Goal: Check status

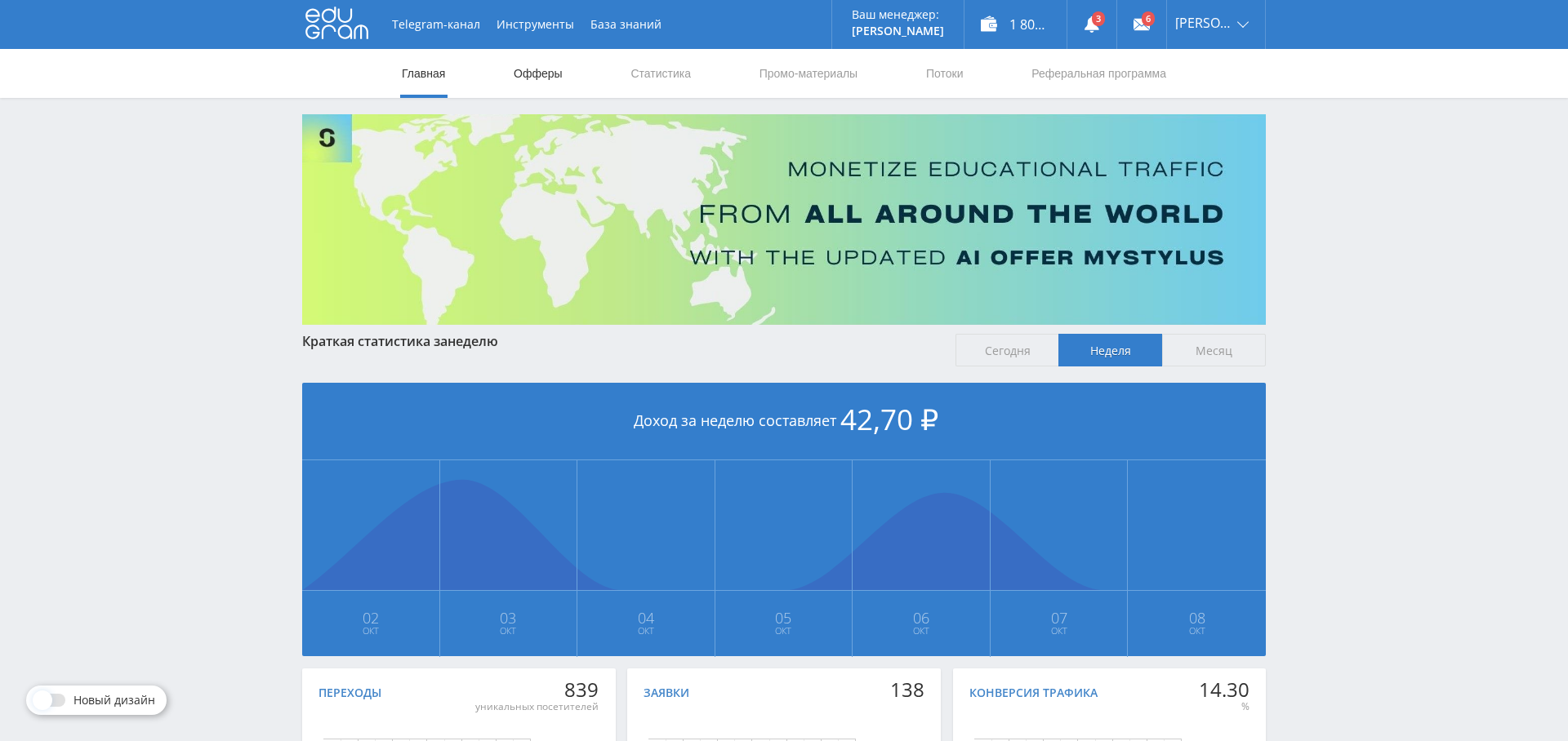
click at [548, 77] on link "Офферы" at bounding box center [538, 73] width 52 height 49
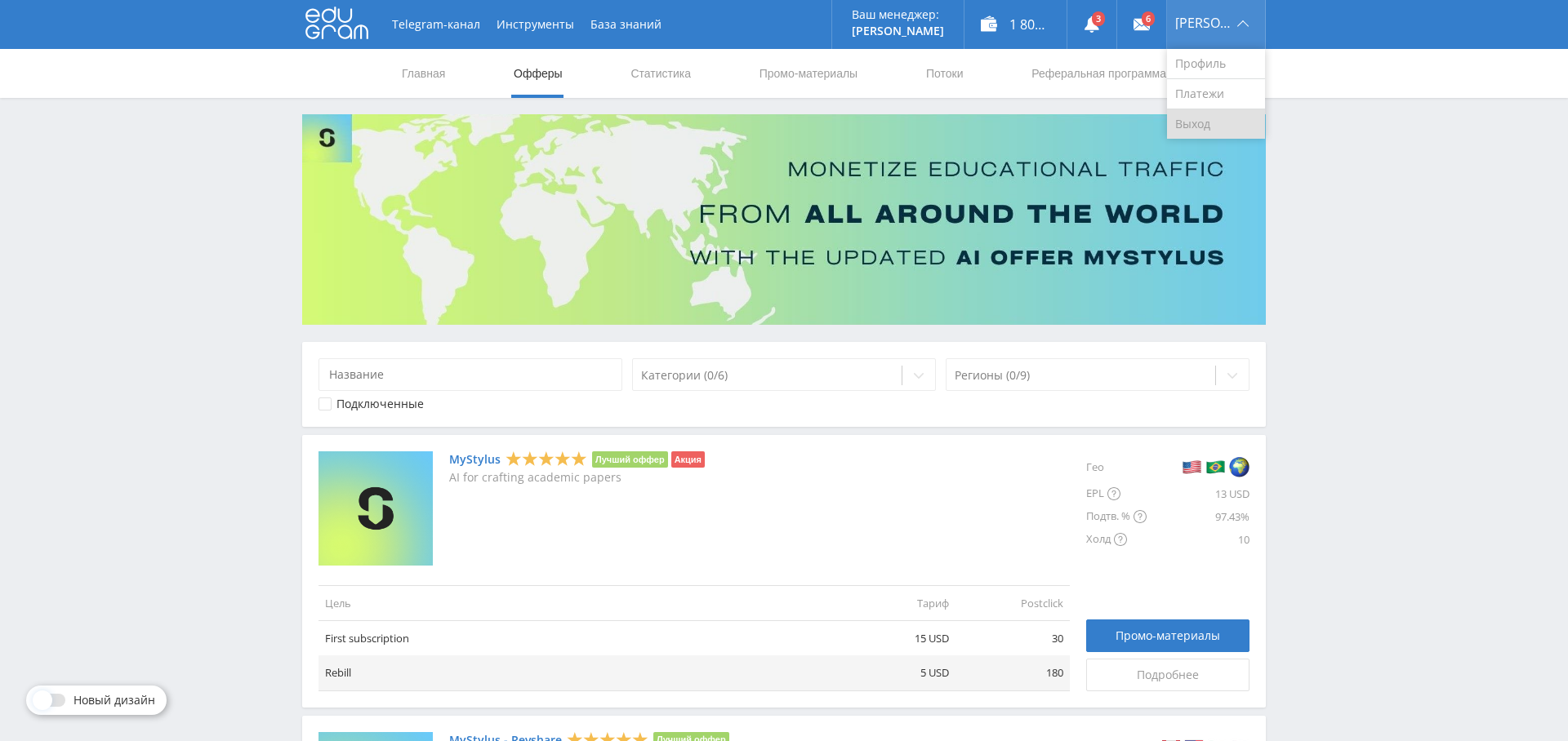
click at [1212, 125] on link "Выход" at bounding box center [1216, 124] width 98 height 30
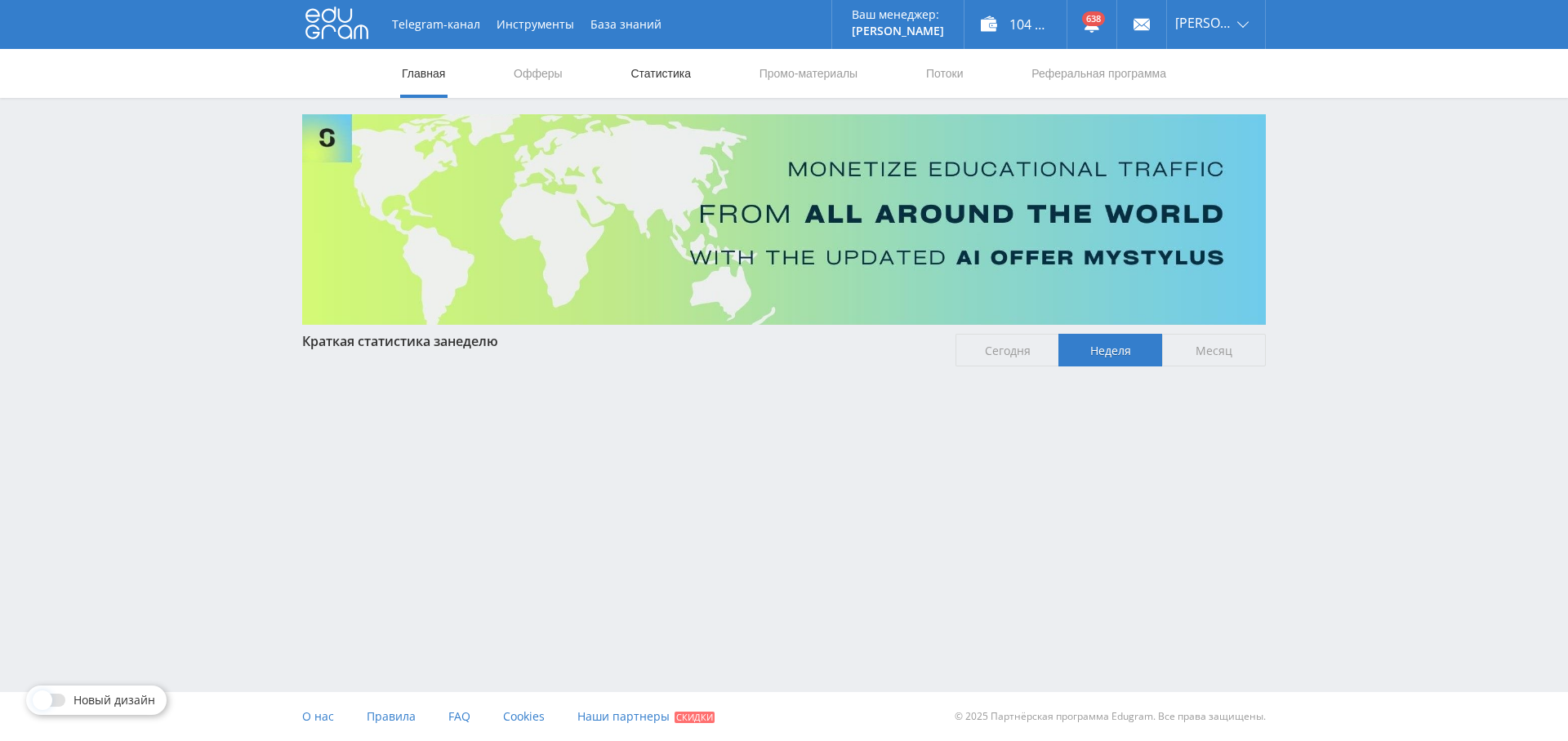
click at [664, 77] on link "Статистика" at bounding box center [660, 73] width 64 height 49
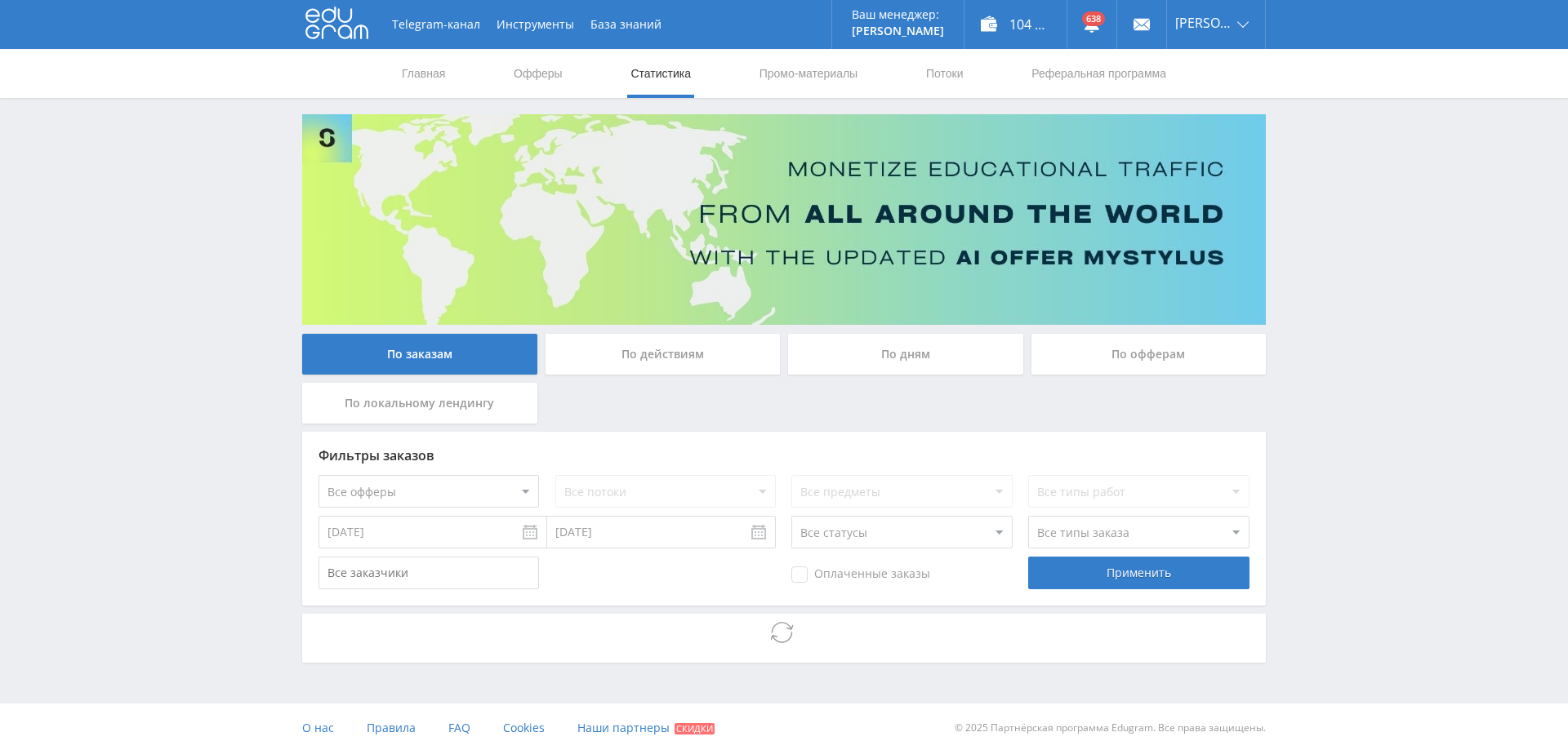
click at [904, 344] on div "По дням" at bounding box center [905, 354] width 235 height 41
click at [0, 0] on input "По дням" at bounding box center [0, 0] width 0 height 0
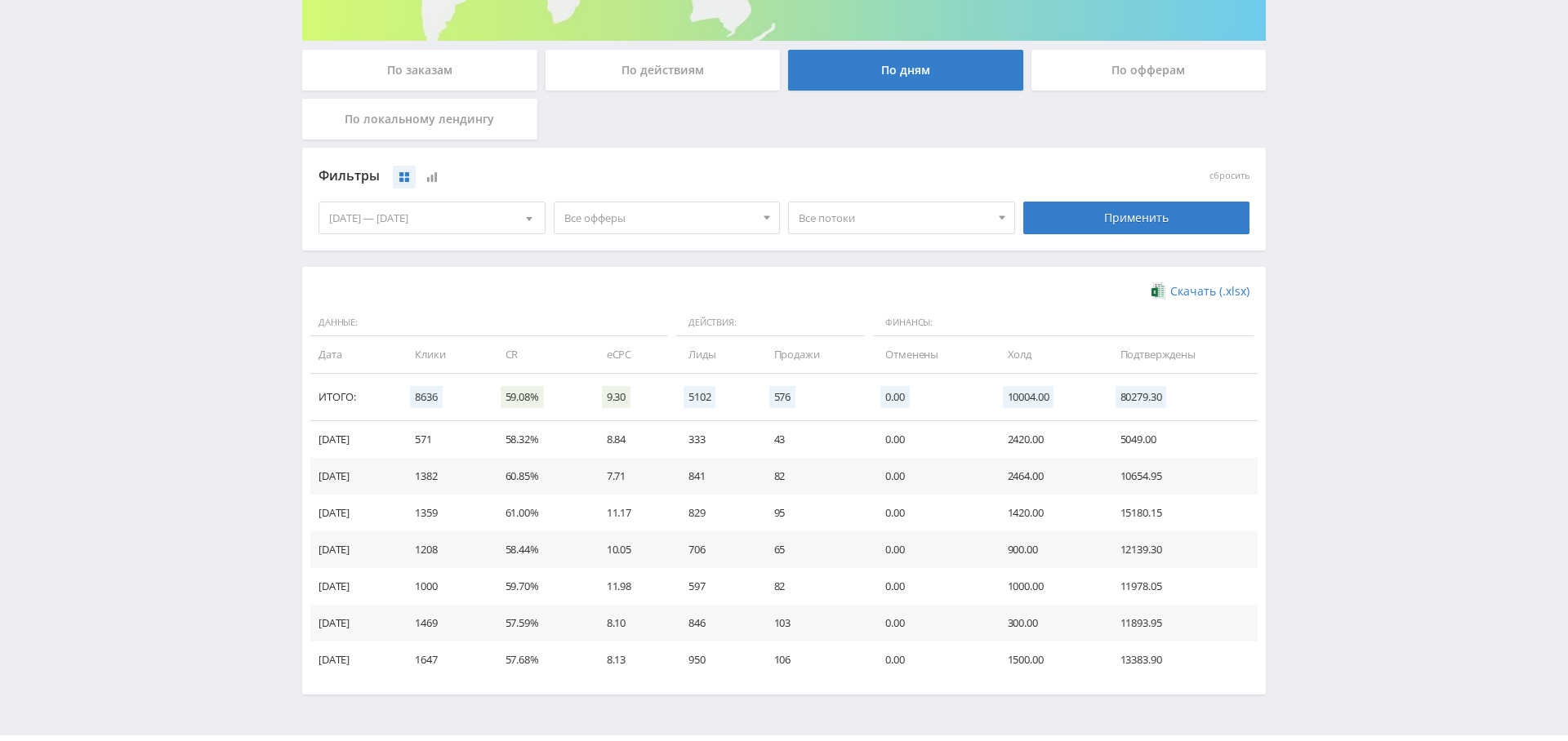
scroll to position [275, 0]
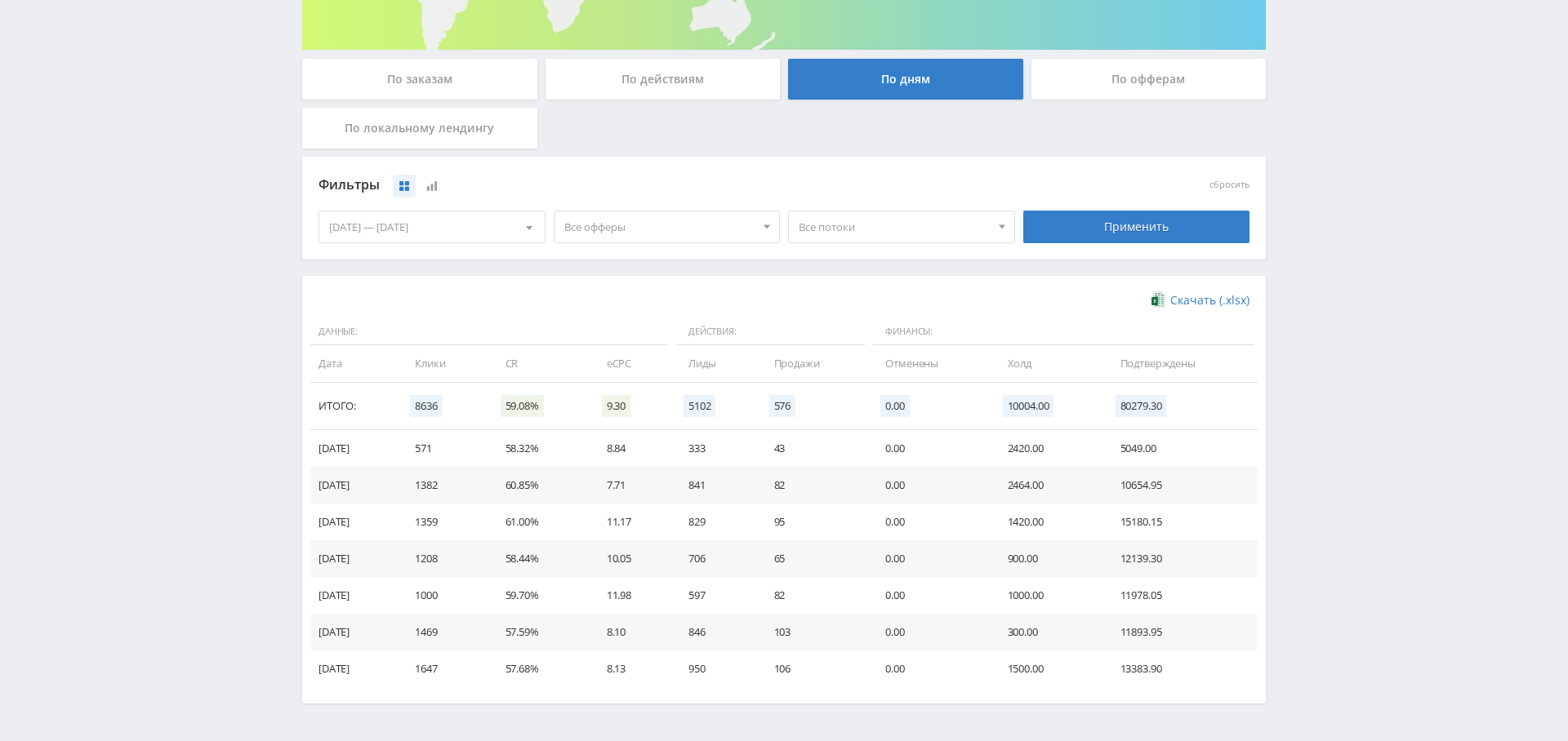
click at [714, 216] on span "Все офферы" at bounding box center [659, 227] width 191 height 31
click at [645, 391] on button "Study AI (RevShare)" at bounding box center [667, 398] width 225 height 23
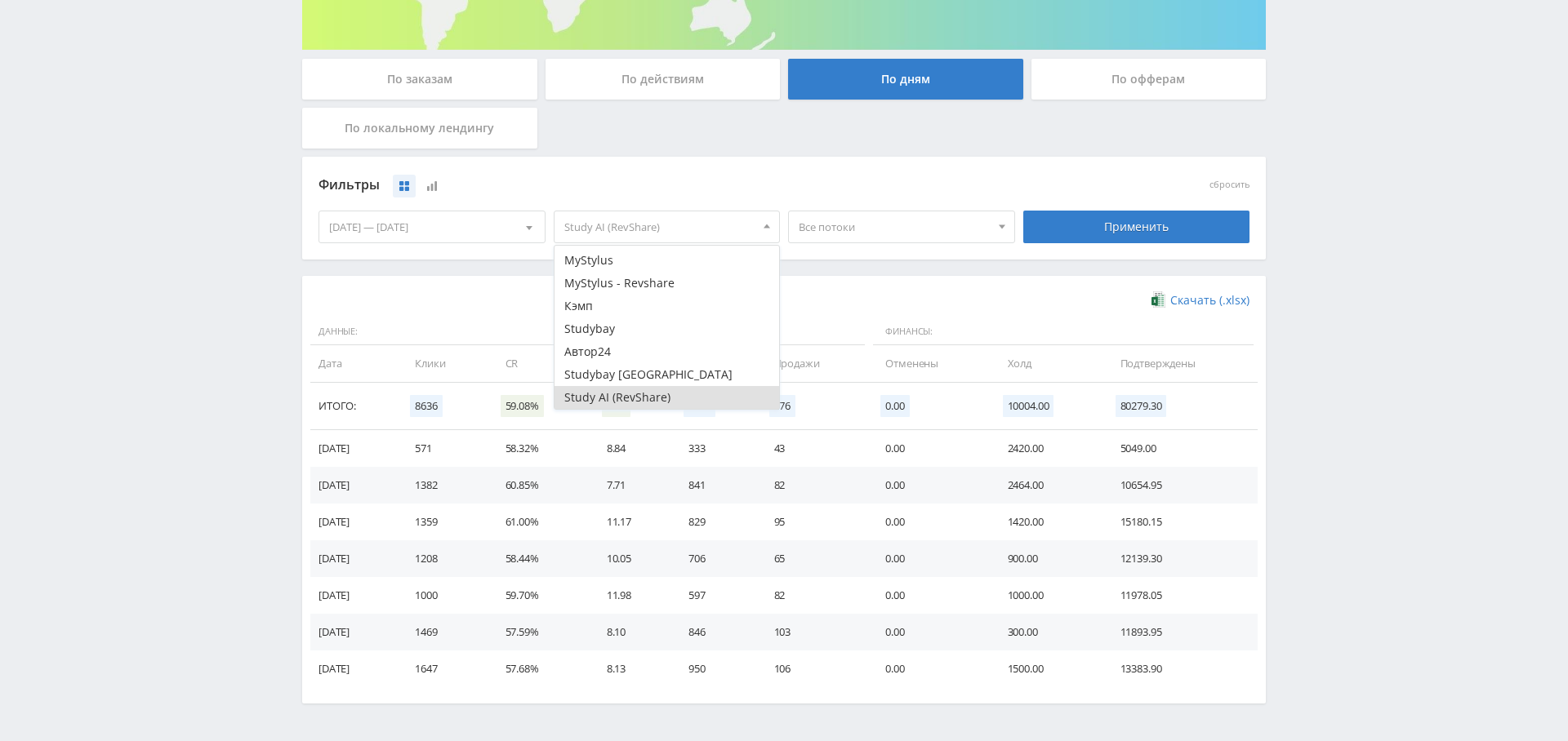
click at [1186, 224] on div "Применить" at bounding box center [1136, 227] width 227 height 32
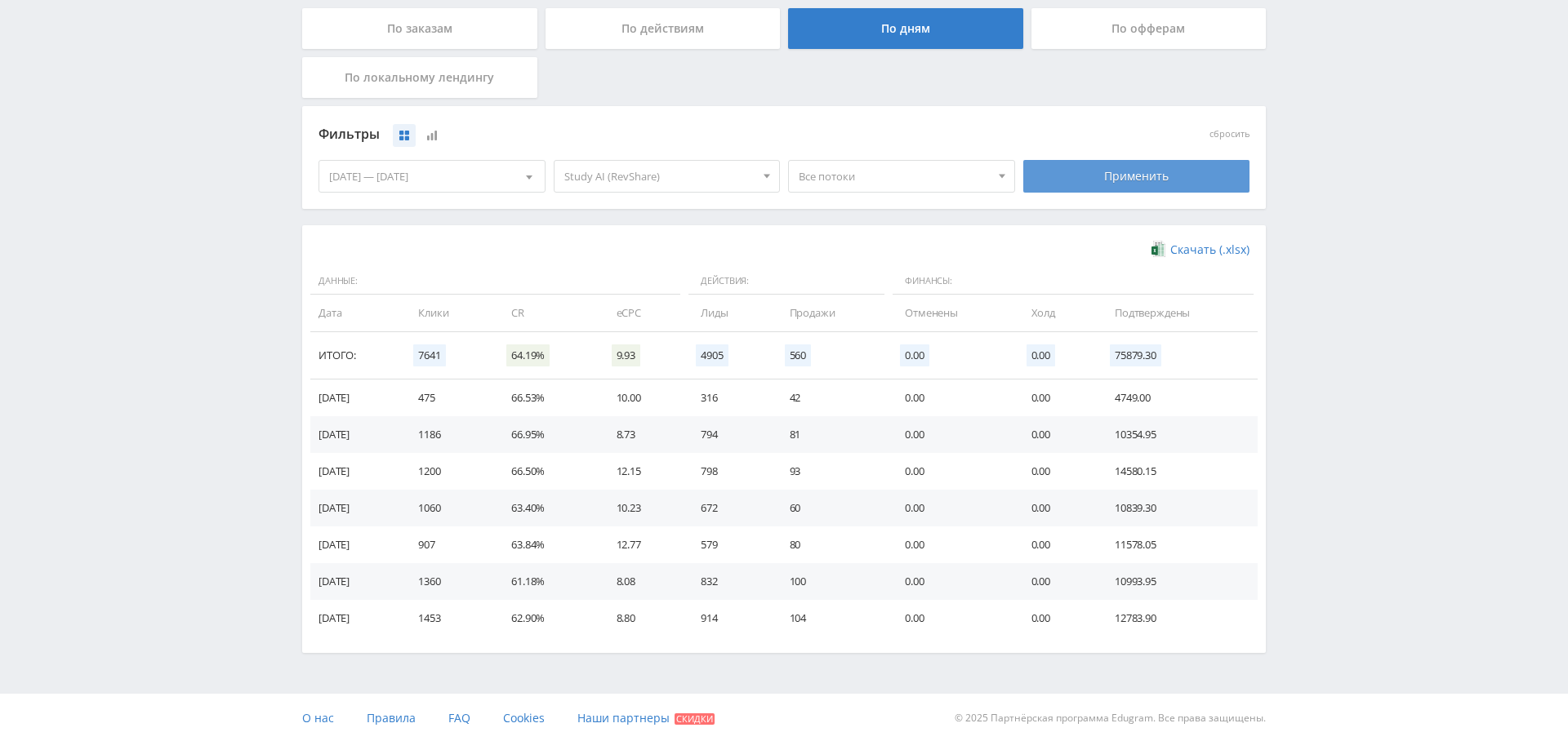
scroll to position [0, 0]
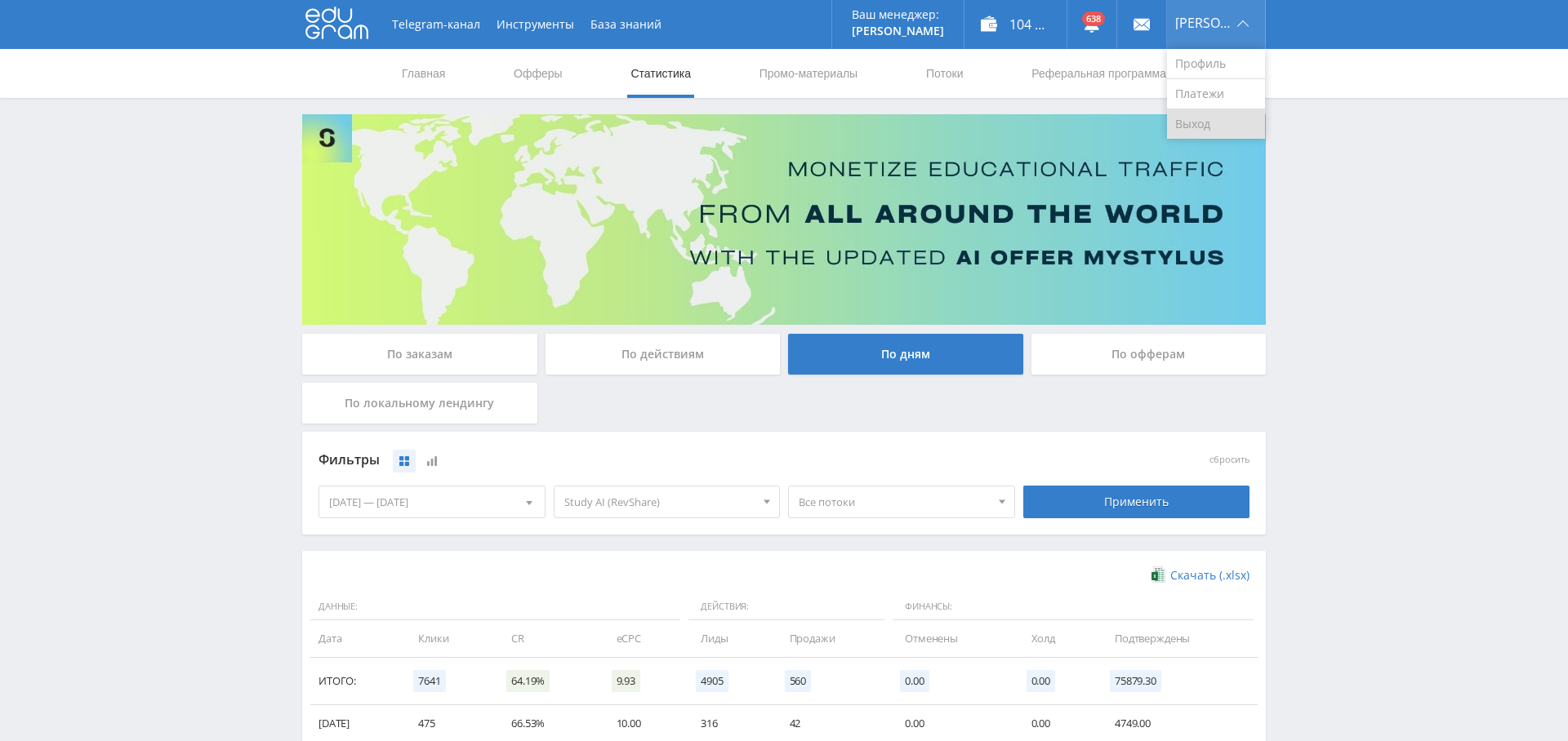
click at [1236, 130] on link "Выход" at bounding box center [1216, 124] width 98 height 30
